Goal: Information Seeking & Learning: Find specific fact

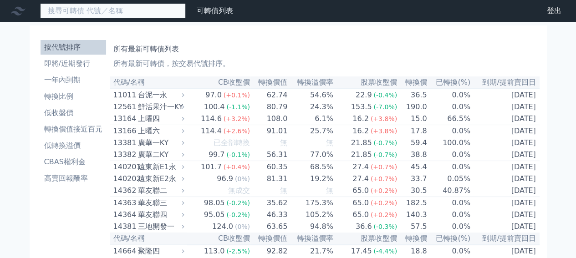
click at [103, 11] on input at bounding box center [113, 10] width 146 height 15
click at [144, 13] on input at bounding box center [113, 10] width 146 height 15
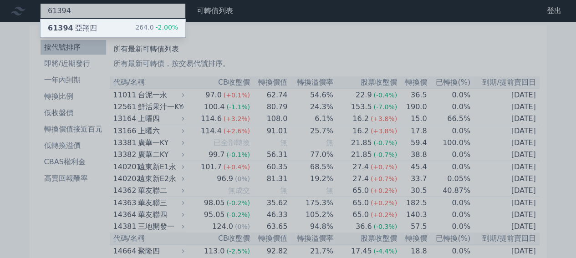
type input "61394"
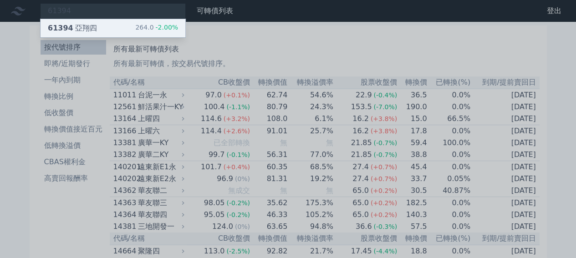
click at [143, 26] on div "264.0 -2.00%" at bounding box center [156, 28] width 43 height 11
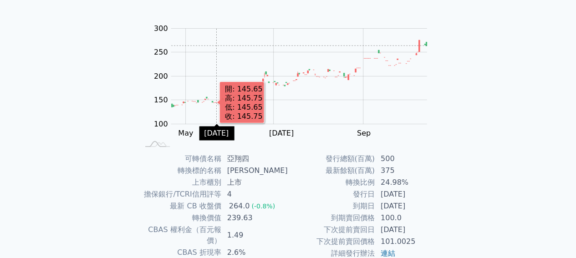
scroll to position [136, 0]
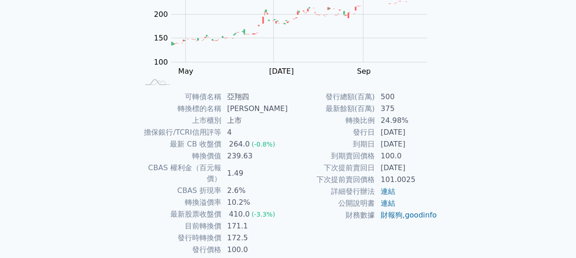
click at [235, 197] on td "10.2%" at bounding box center [255, 203] width 66 height 12
click at [267, 197] on td "10.2%" at bounding box center [255, 203] width 66 height 12
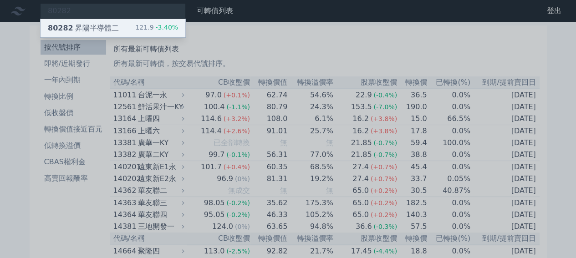
type input "80282"
click at [155, 30] on div "121.9 -3.40%" at bounding box center [156, 28] width 43 height 11
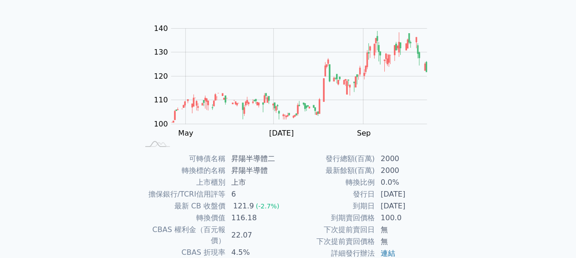
scroll to position [136, 0]
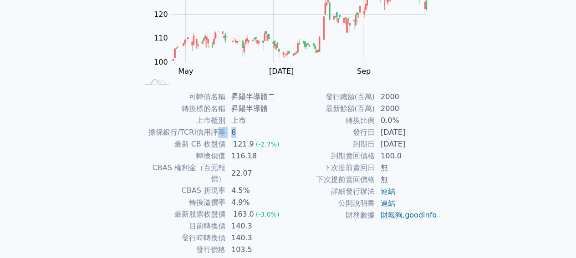
drag, startPoint x: 220, startPoint y: 132, endPoint x: 247, endPoint y: 139, distance: 27.3
click at [246, 138] on tbody "可轉債名稱 昇陽半導體二 轉換標的名稱 昇陽半導體 上市櫃別 上市 擔保銀行/TCRI信用評等 6 最新 CB 收盤價 121.9 (-2.7%) 轉換價值 …" at bounding box center [213, 173] width 149 height 165
click at [284, 160] on td "116.18" at bounding box center [257, 156] width 62 height 12
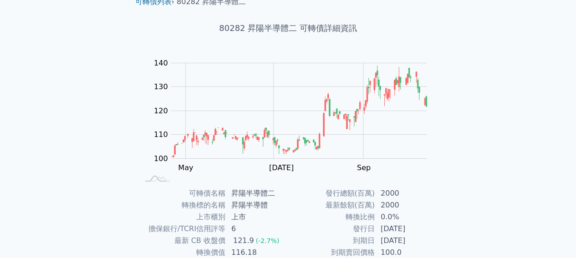
scroll to position [0, 0]
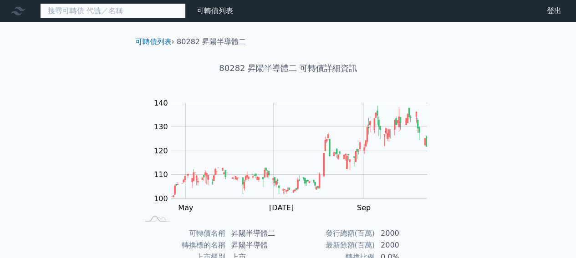
click at [131, 11] on input at bounding box center [113, 10] width 146 height 15
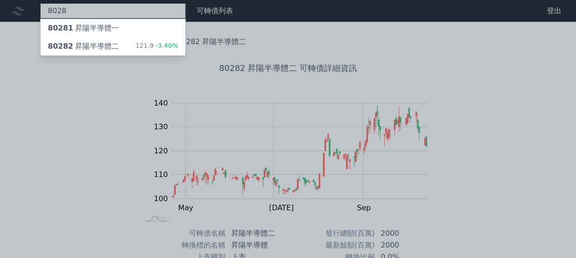
type input "8028"
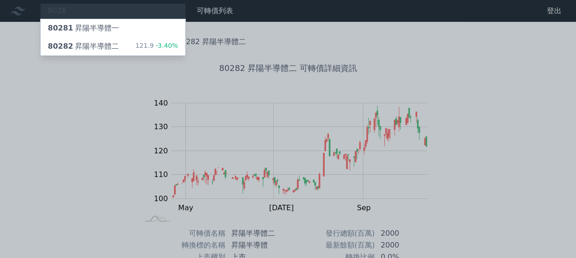
click at [109, 106] on div at bounding box center [288, 129] width 576 height 258
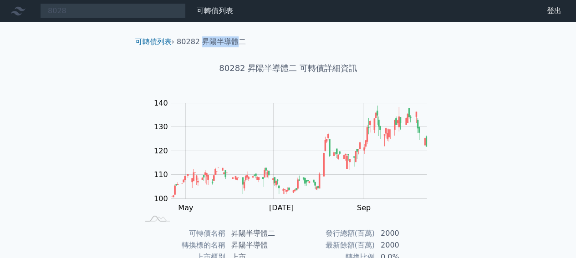
drag, startPoint x: 201, startPoint y: 41, endPoint x: 235, endPoint y: 43, distance: 34.6
click at [235, 43] on li "80282 昇陽半導體二" at bounding box center [211, 41] width 69 height 11
copy li "昇陽半導體"
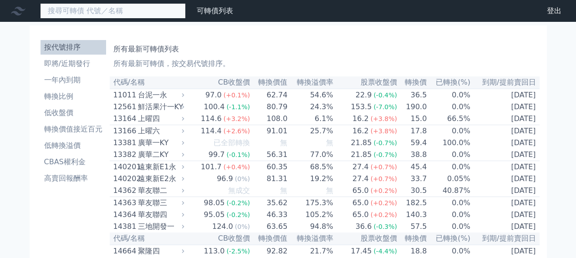
click at [96, 12] on input at bounding box center [113, 10] width 146 height 15
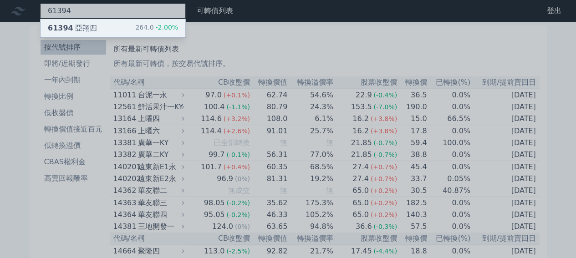
type input "61394"
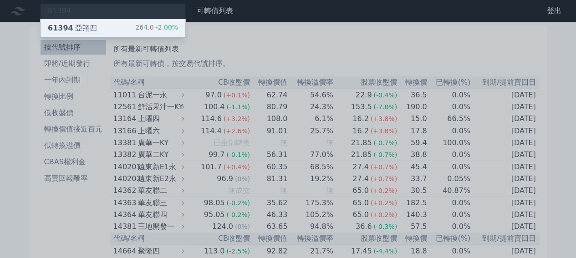
click at [103, 25] on div "61394 [PERSON_NAME]四 264.0 -2.00%" at bounding box center [112, 28] width 145 height 18
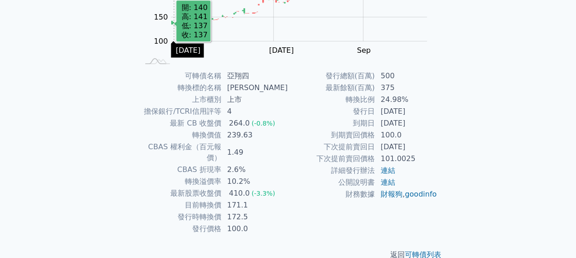
scroll to position [163, 0]
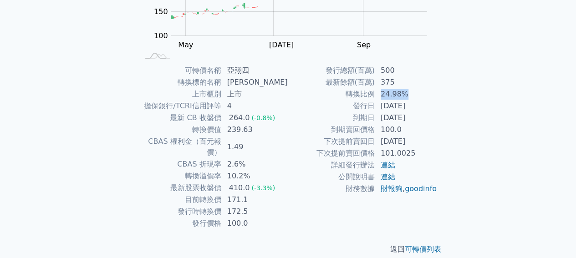
drag, startPoint x: 379, startPoint y: 93, endPoint x: 404, endPoint y: 95, distance: 25.1
click at [404, 95] on td "24.98%" at bounding box center [406, 94] width 62 height 12
click at [331, 96] on td "轉換比例" at bounding box center [331, 94] width 87 height 12
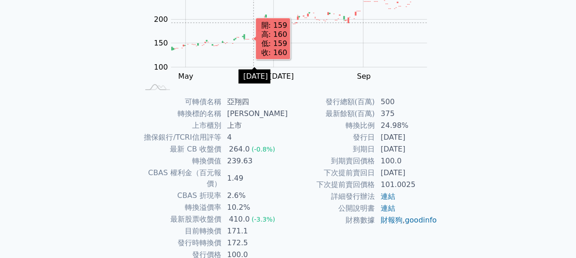
scroll to position [117, 0]
